Goal: Find specific page/section: Find specific page/section

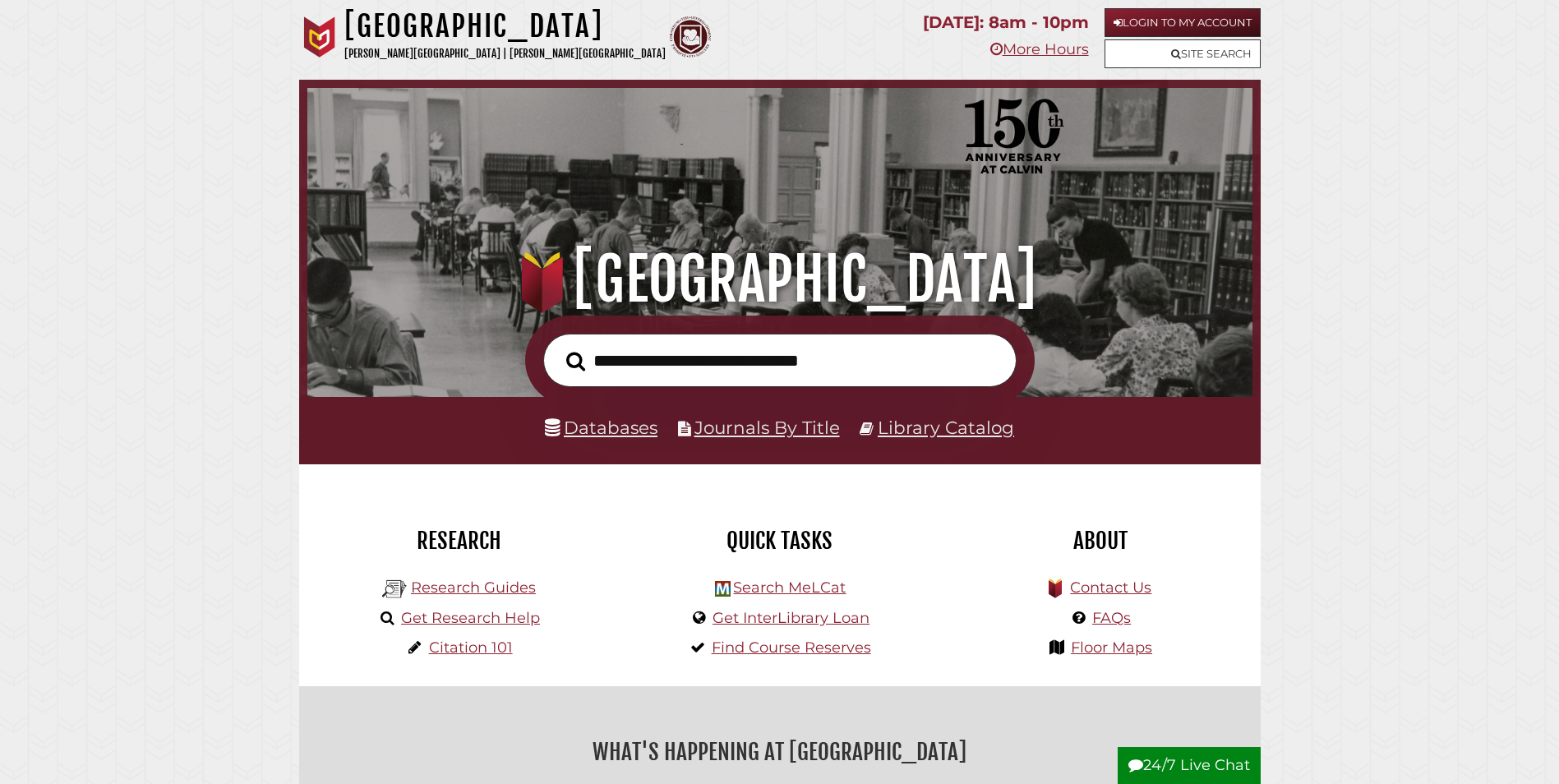
scroll to position [312, 937]
click at [1235, 26] on link "Login to My Account" at bounding box center [1183, 23] width 157 height 28
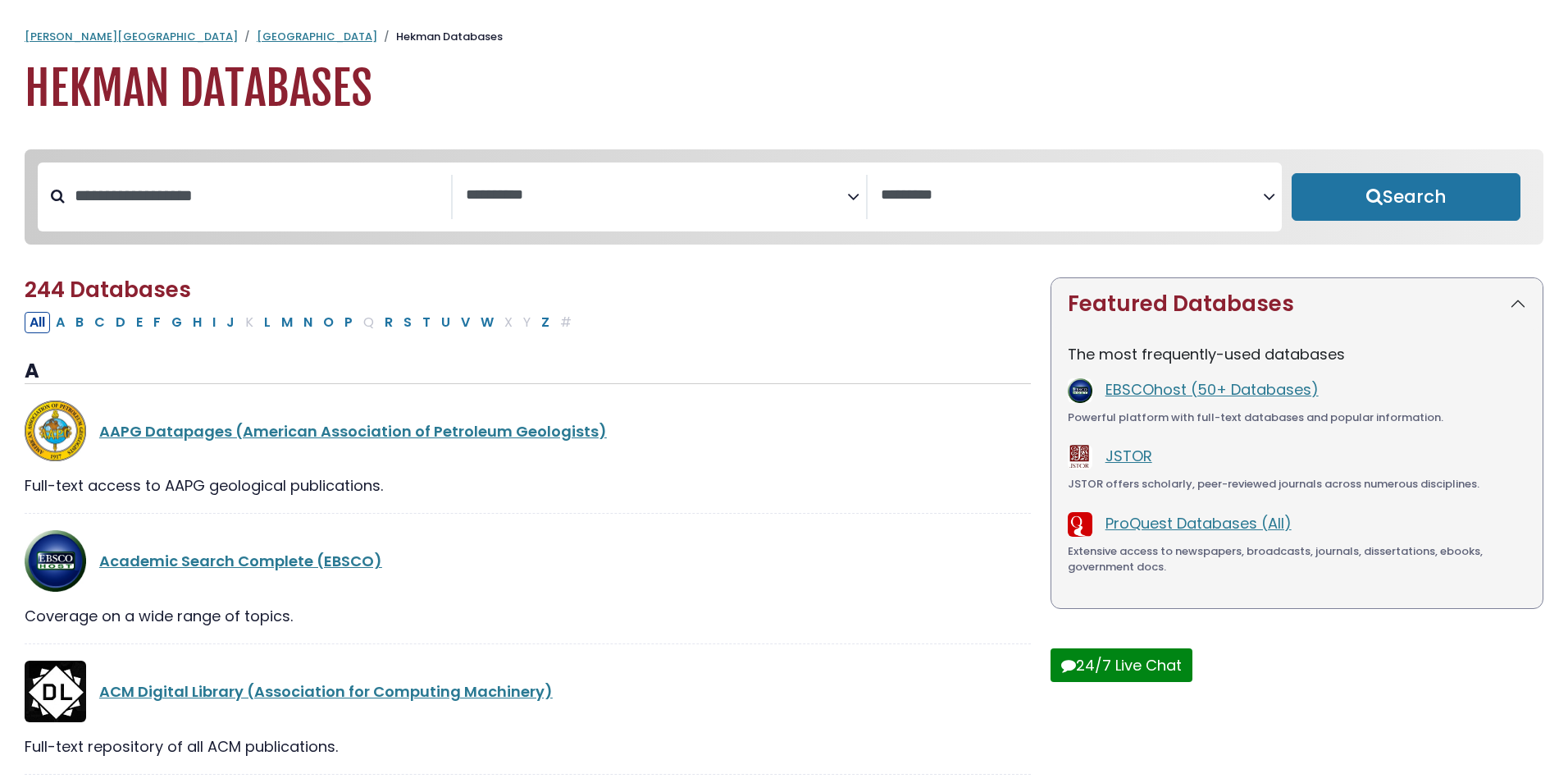
select select "Database Subject Filter"
select select "Database Vendors Filter"
click at [344, 326] on button "P" at bounding box center [348, 322] width 18 height 22
select select "Database Subject Filter"
select select "Database Vendors Filter"
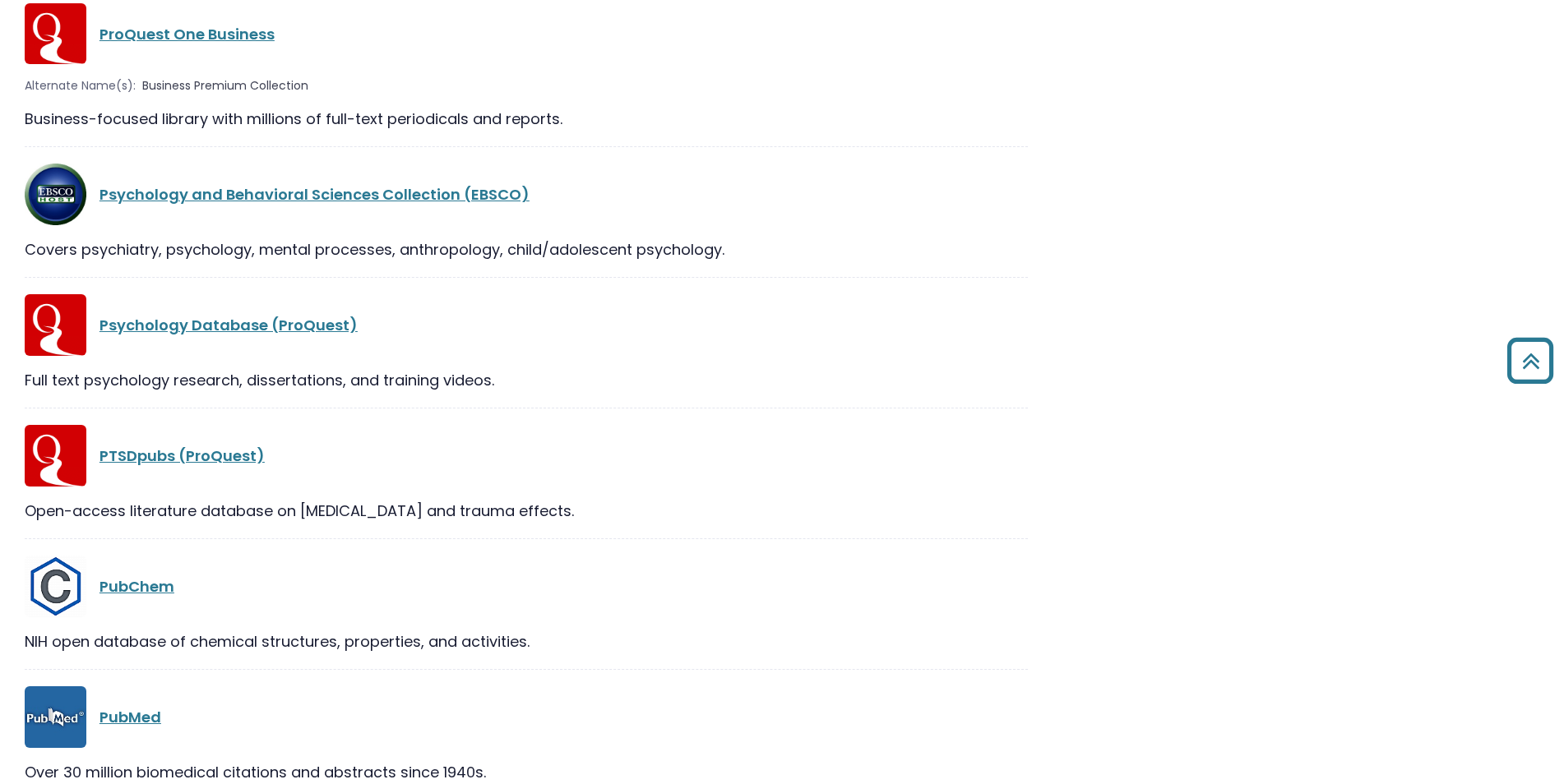
scroll to position [2776, 0]
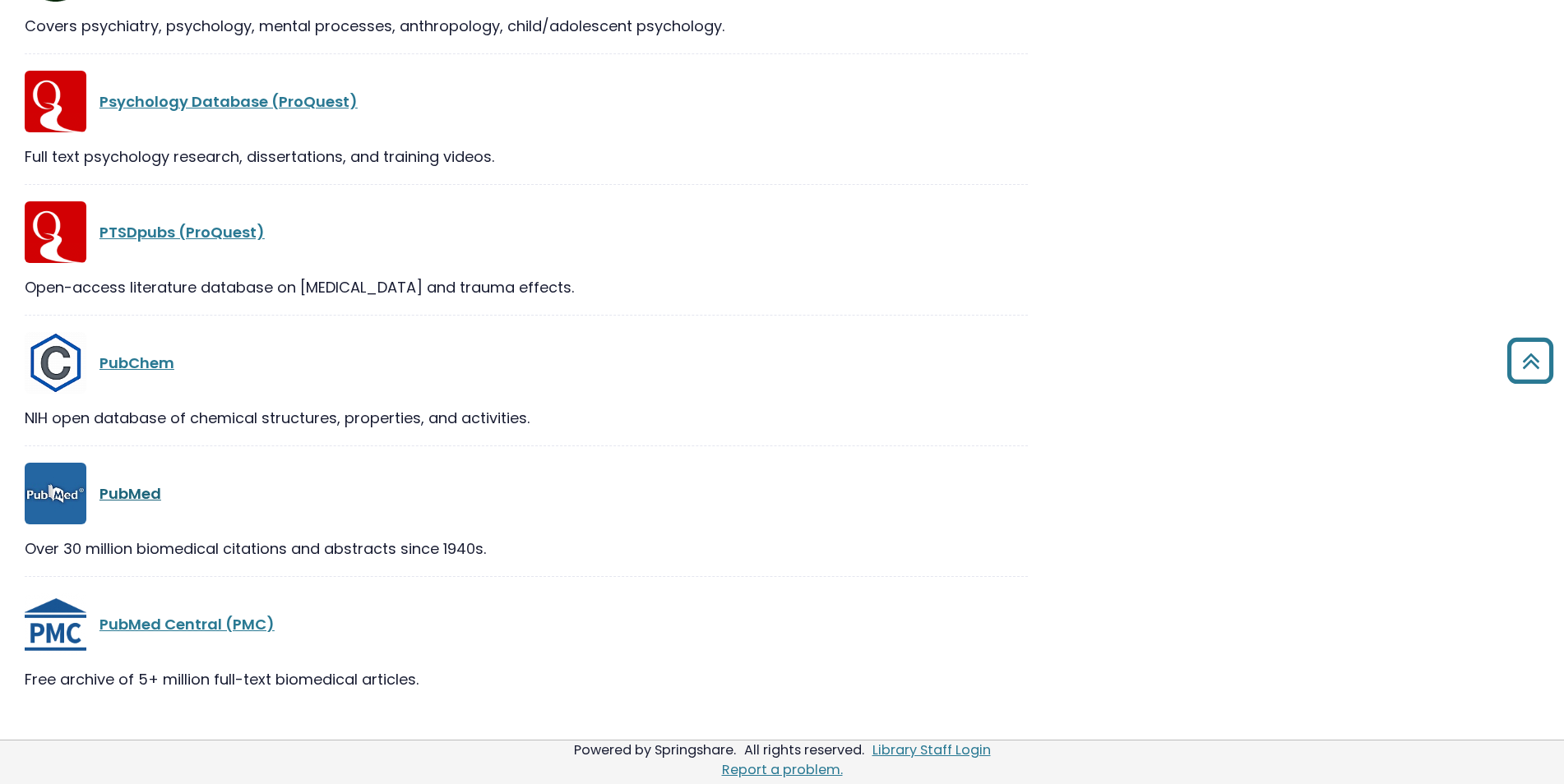
click at [131, 488] on link "PubMed" at bounding box center [129, 493] width 61 height 21
